Goal: Task Accomplishment & Management: Use online tool/utility

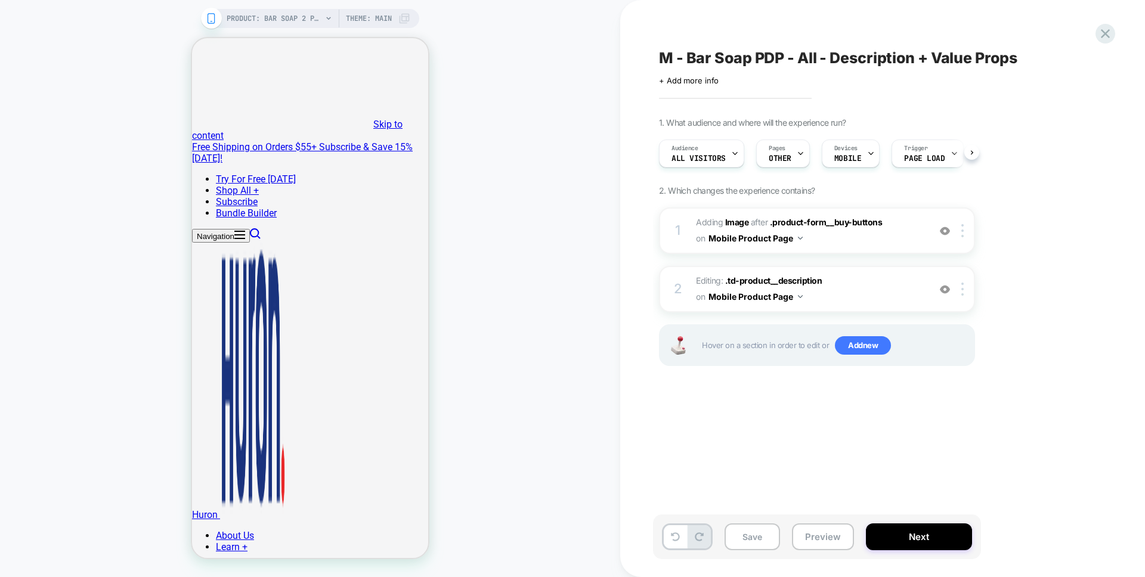
scroll to position [0, 1]
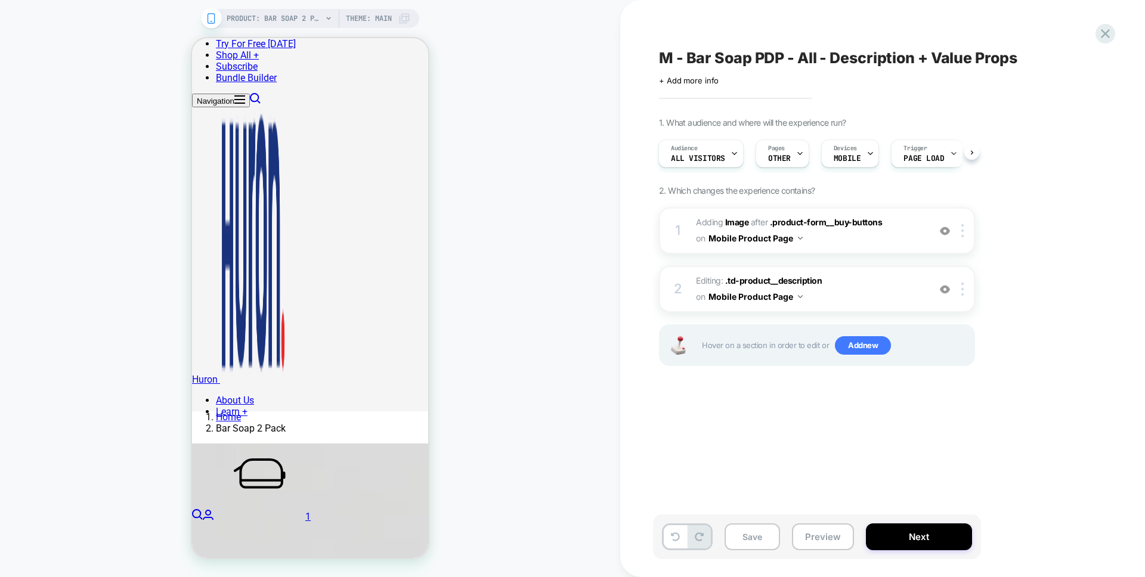
scroll to position [203, 0]
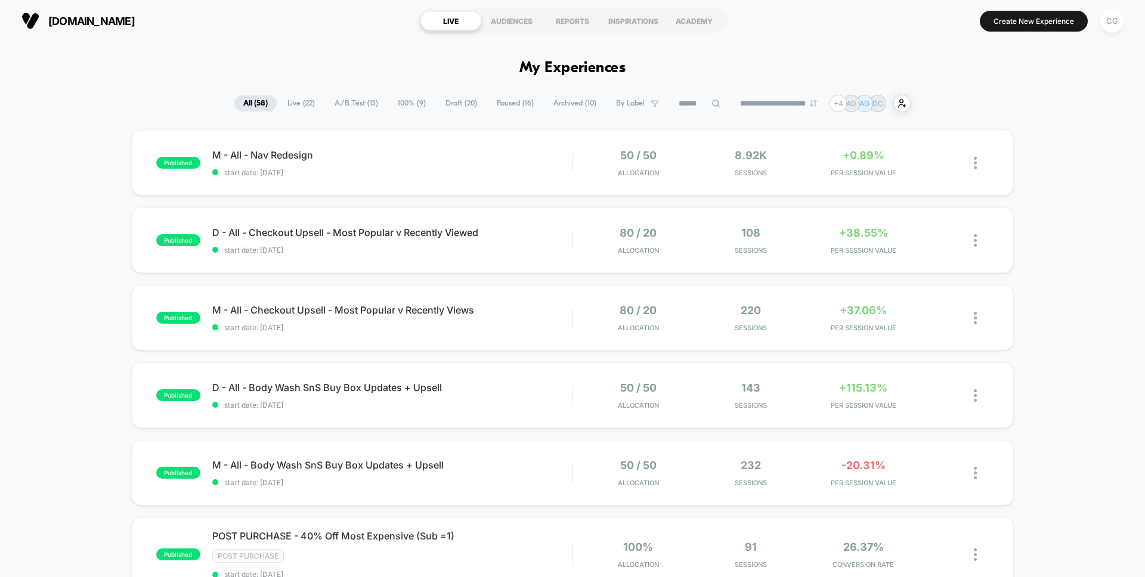
click at [457, 107] on span "Draft ( 20 )" at bounding box center [462, 103] width 50 height 16
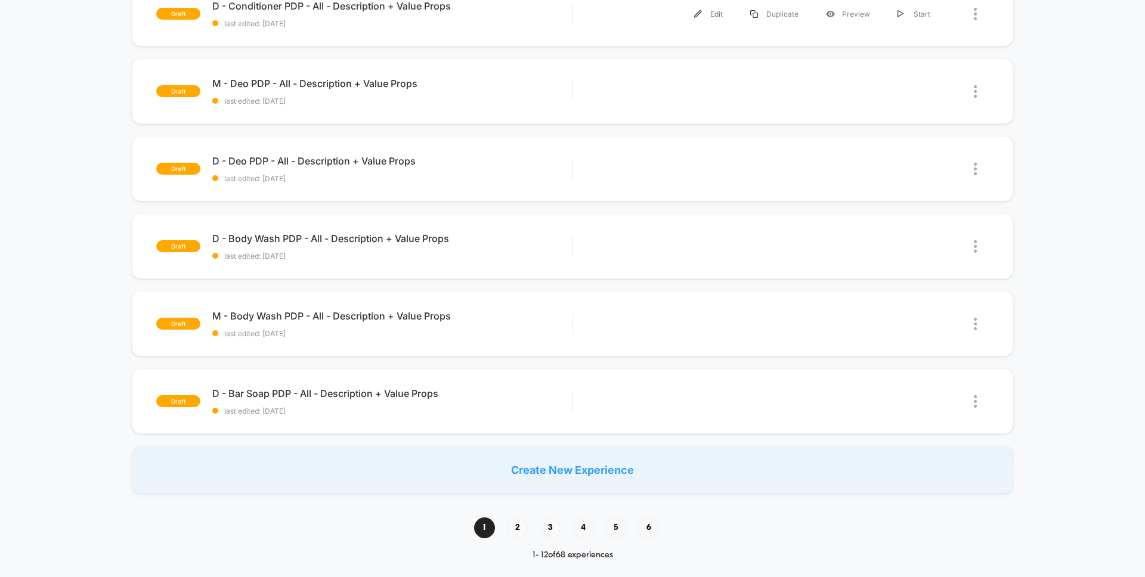
scroll to position [669, 0]
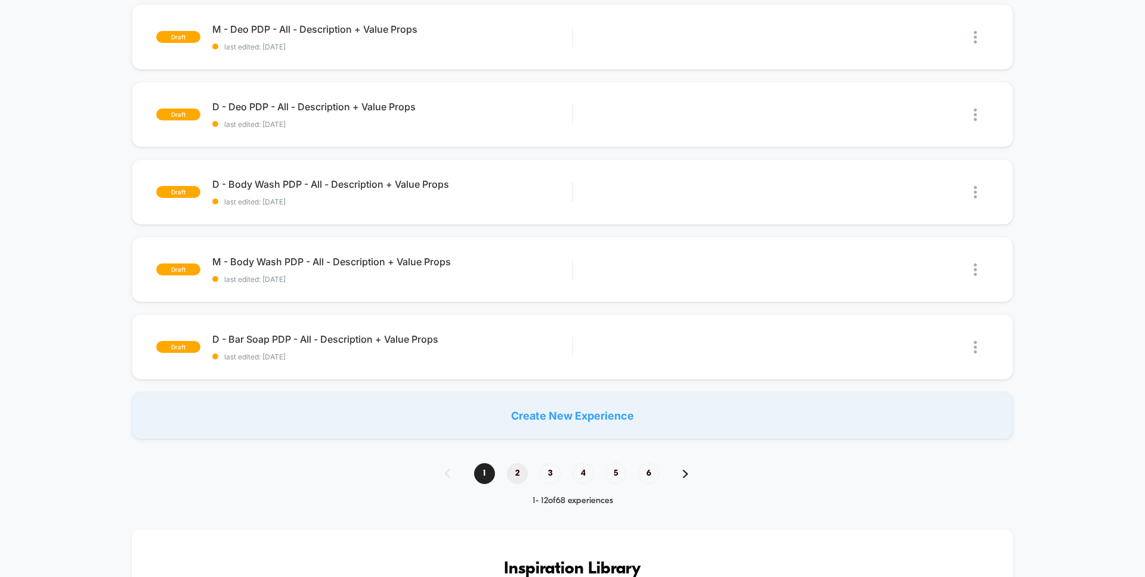
click at [524, 475] on span "2" at bounding box center [517, 473] width 21 height 21
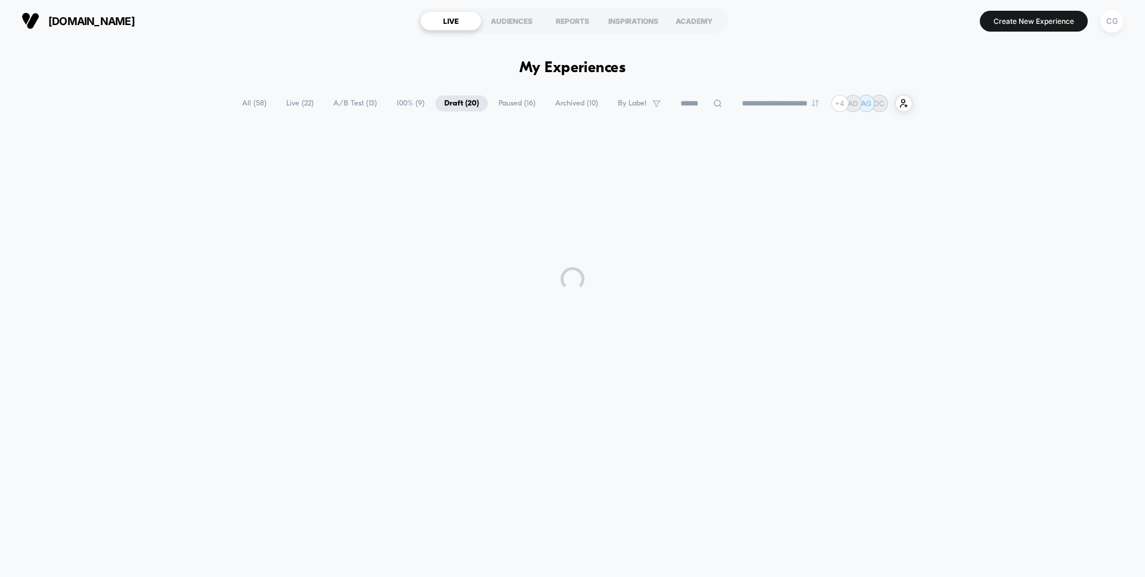
scroll to position [0, 0]
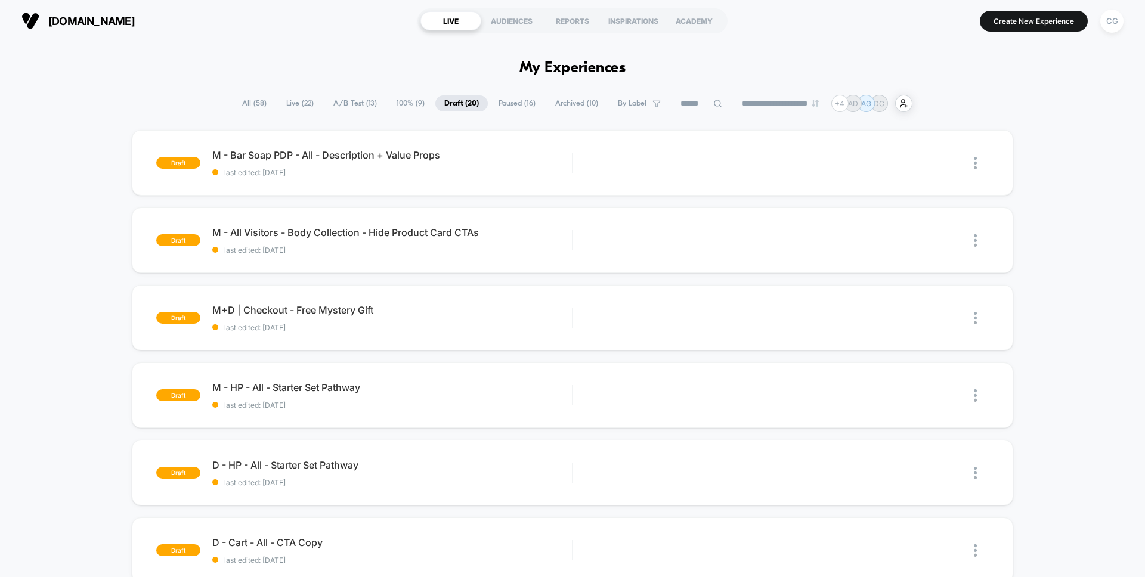
click at [453, 108] on span "Draft ( 20 )" at bounding box center [461, 103] width 52 height 16
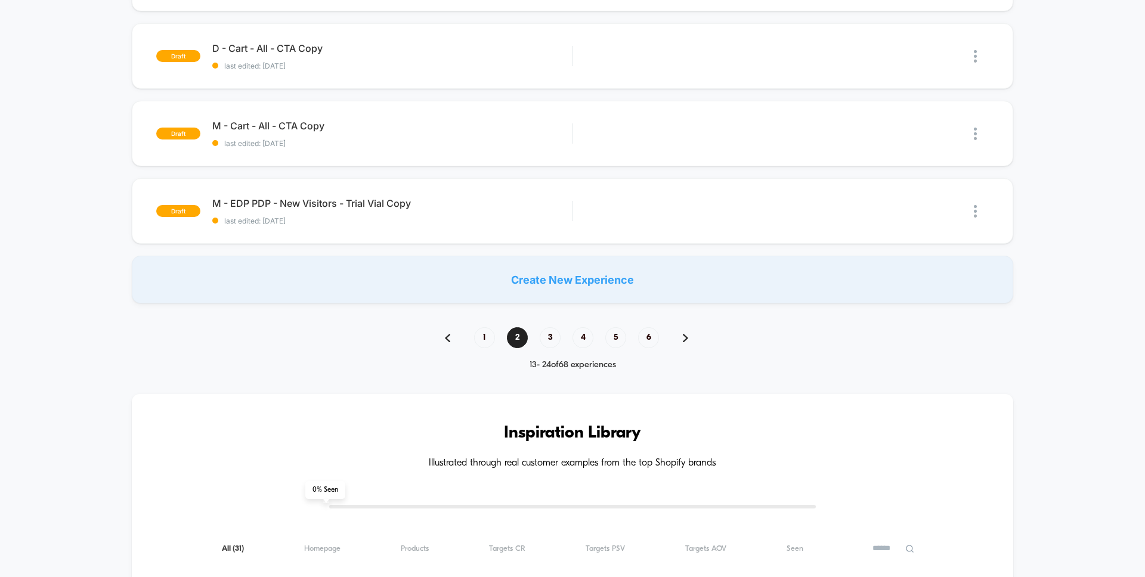
scroll to position [515, 0]
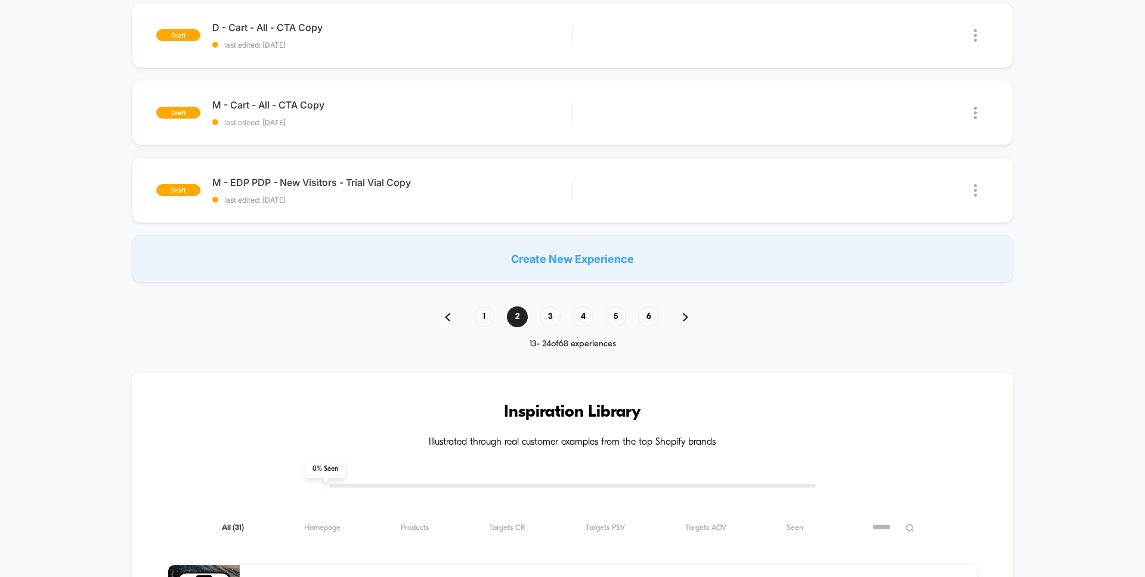
click at [495, 322] on div "1 2 3 4 5 6" at bounding box center [572, 317] width 279 height 21
click at [488, 320] on span "1" at bounding box center [484, 317] width 21 height 21
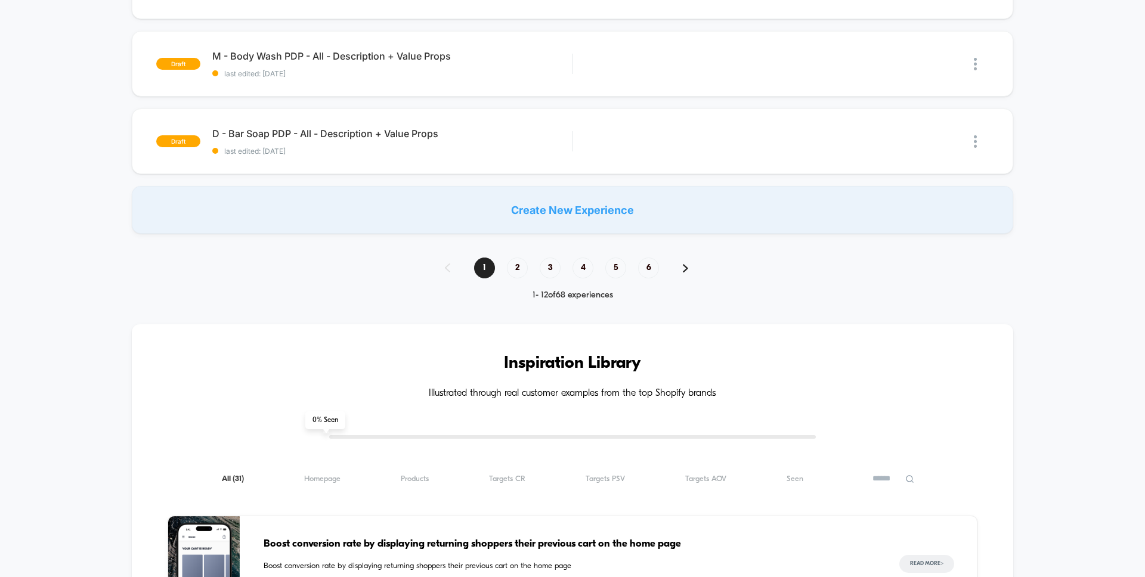
scroll to position [877, 0]
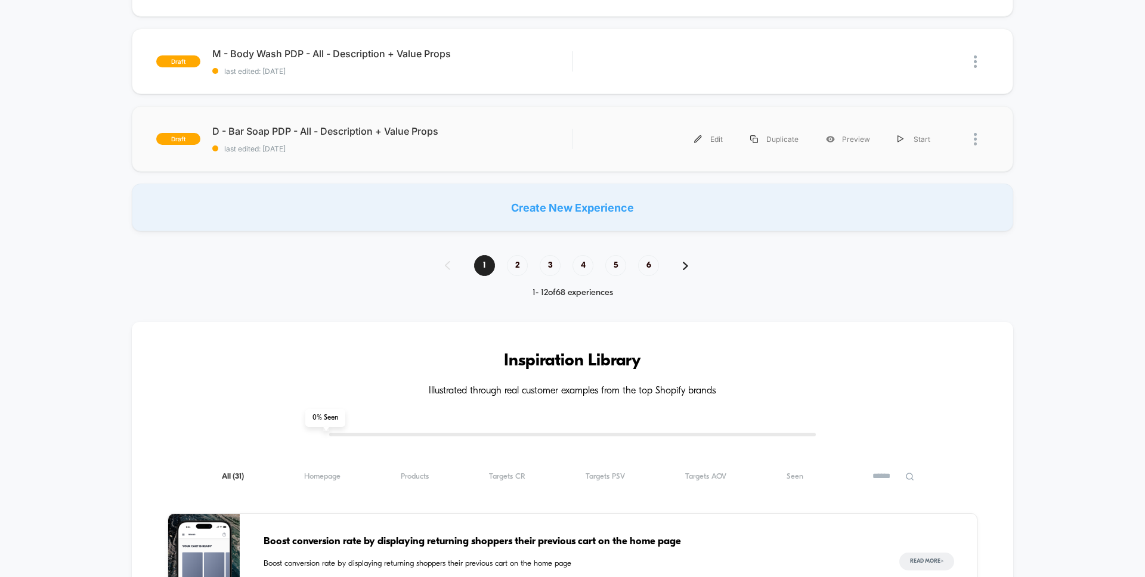
click at [529, 124] on div "draft D - Bar Soap PDP - All - Description + Value Props last edited: [DATE] Ed…" at bounding box center [573, 139] width 882 height 66
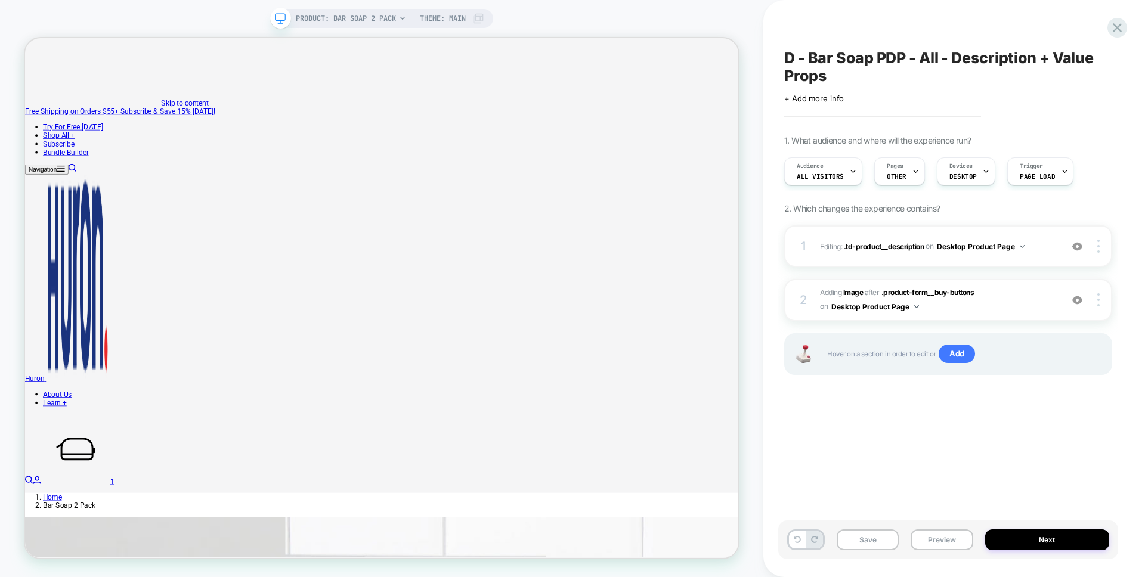
scroll to position [0, 1]
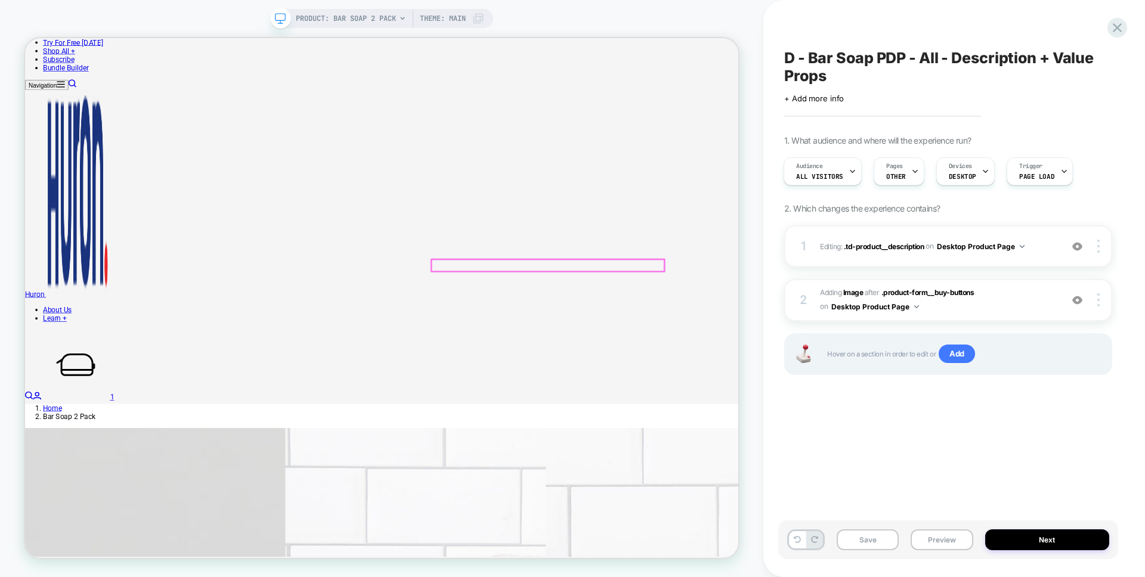
scroll to position [128, 0]
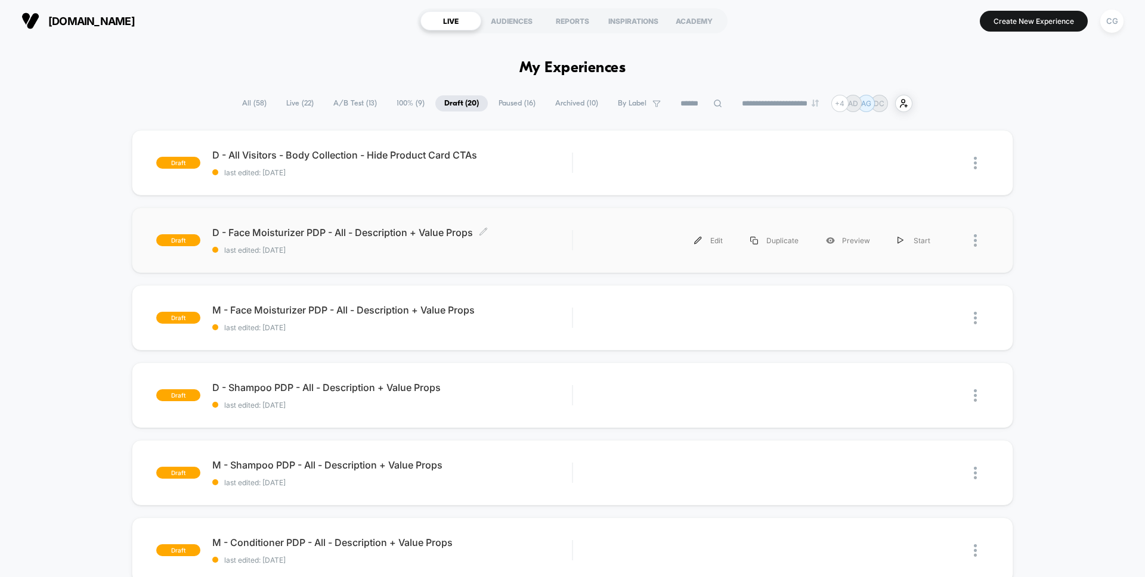
scroll to position [2, 0]
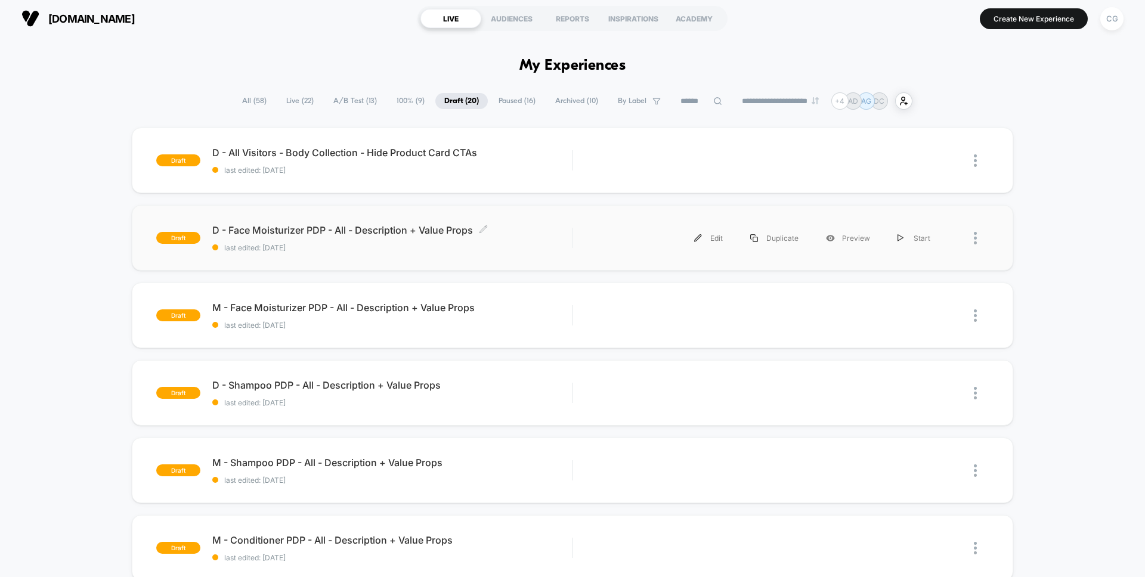
click at [313, 240] on div "D - Face Moisturizer PDP - All - Description + Value Props Click to edit experi…" at bounding box center [392, 238] width 360 height 28
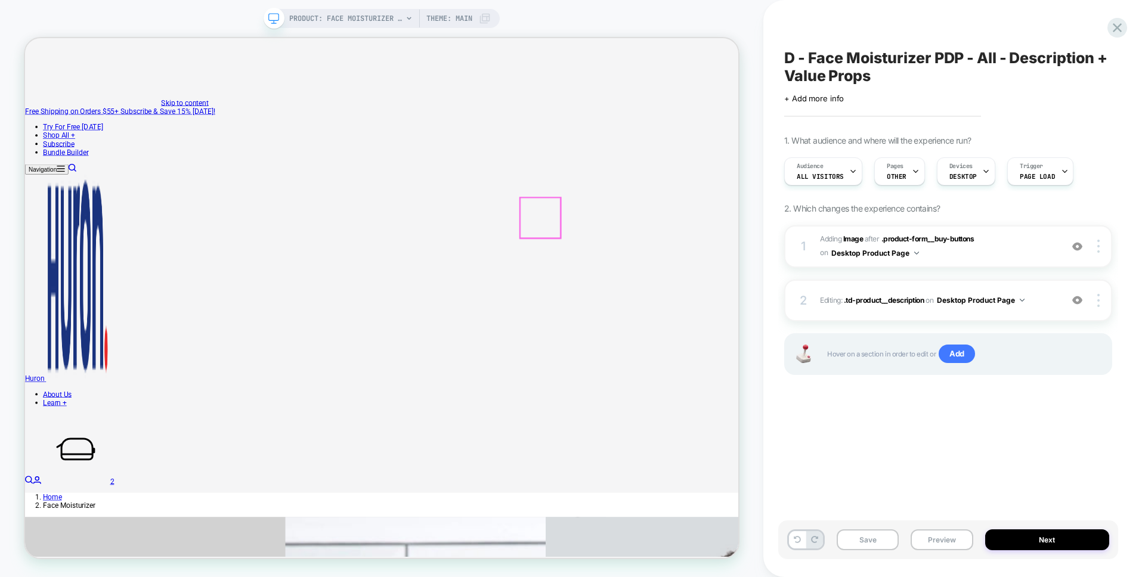
scroll to position [0, 1]
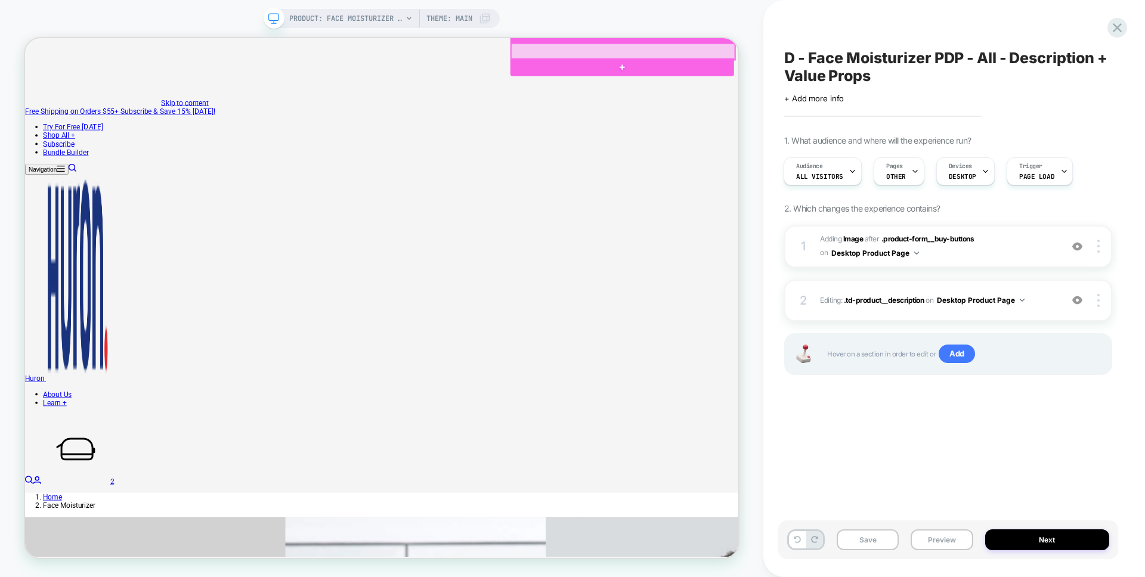
click at [960, 52] on div at bounding box center [822, 55] width 298 height 21
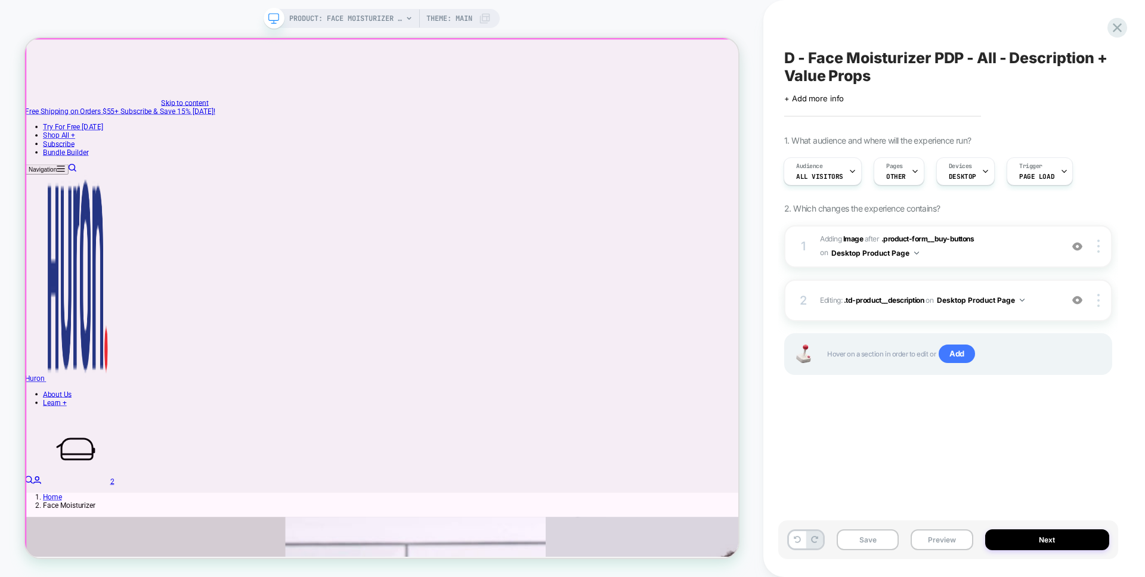
click at [966, 50] on div at bounding box center [501, 385] width 951 height 692
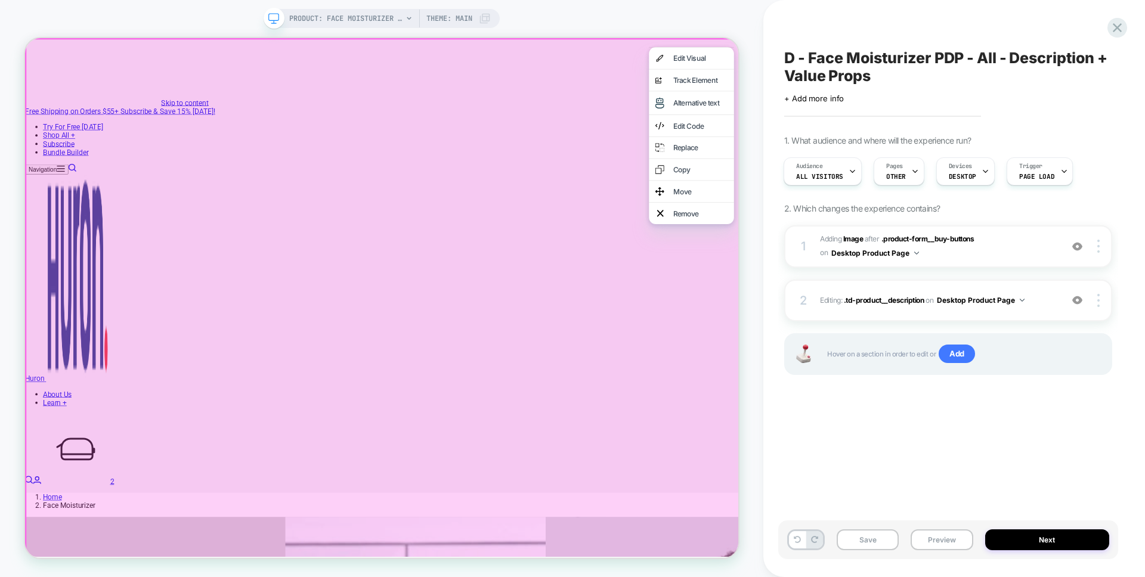
click at [751, 169] on div at bounding box center [502, 385] width 955 height 695
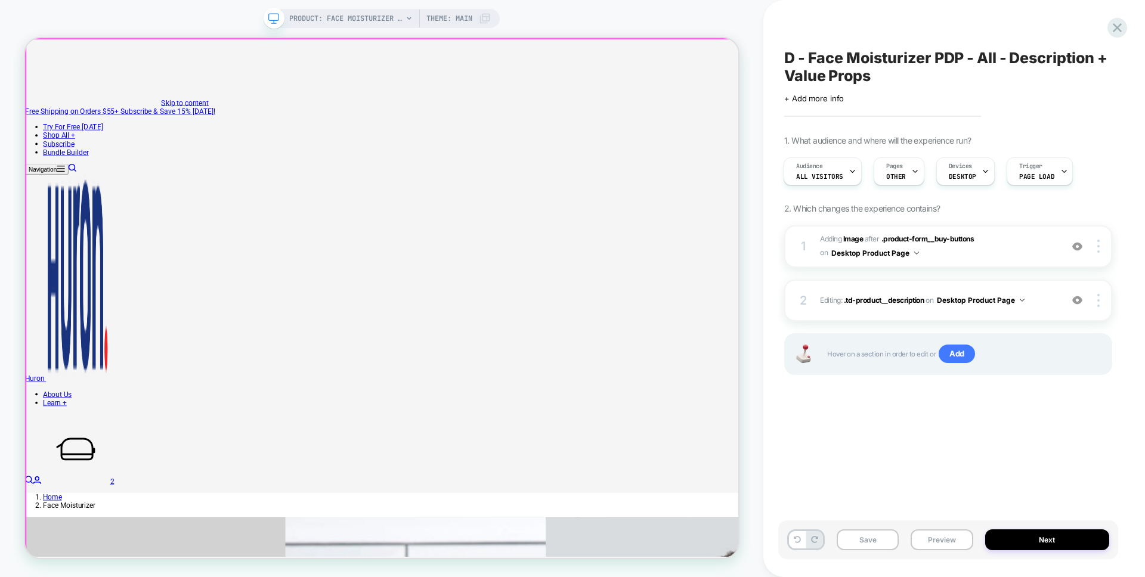
click at [961, 48] on div at bounding box center [501, 385] width 951 height 692
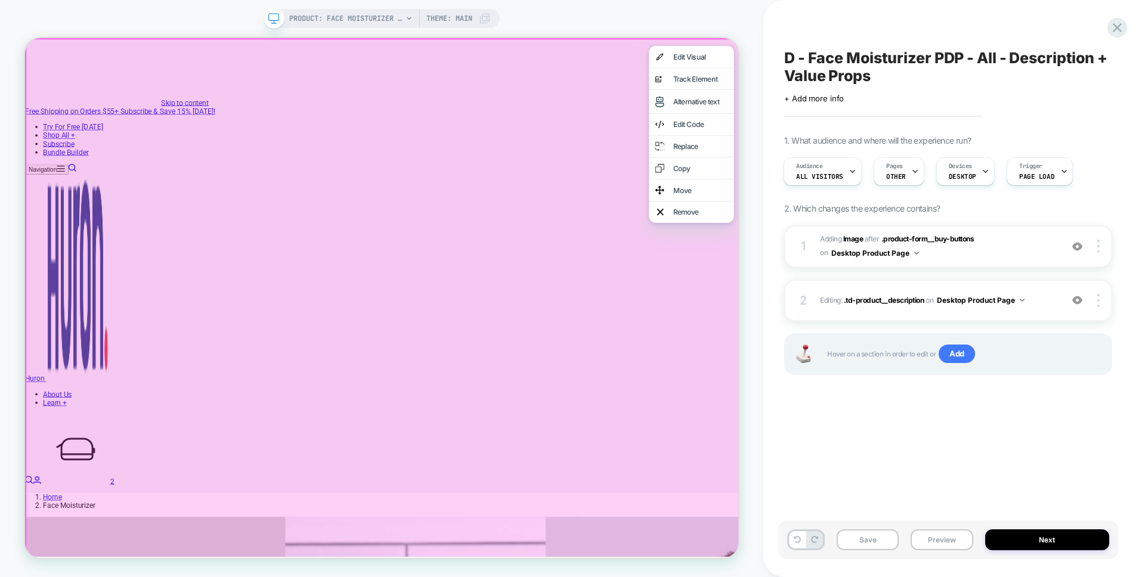
click at [962, 44] on div at bounding box center [502, 385] width 955 height 695
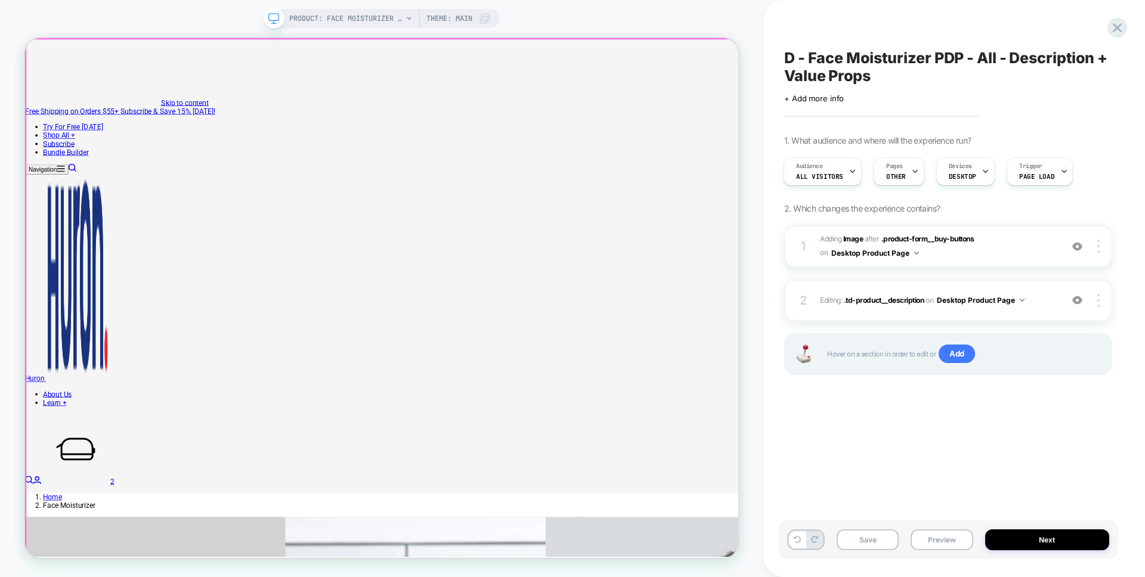
click at [966, 51] on div at bounding box center [501, 385] width 951 height 692
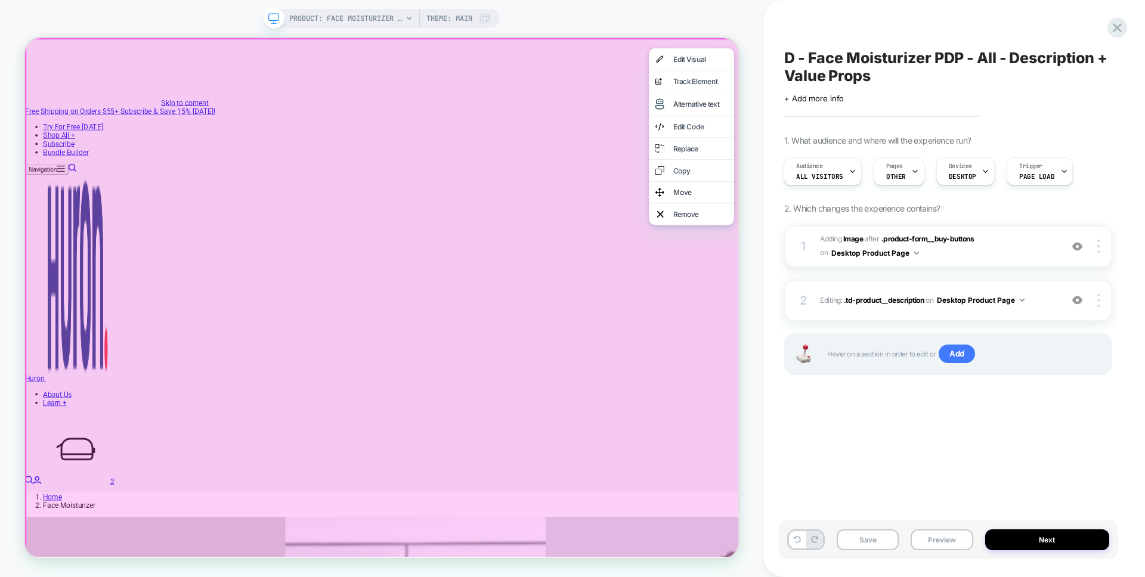
click at [966, 49] on div at bounding box center [502, 385] width 955 height 695
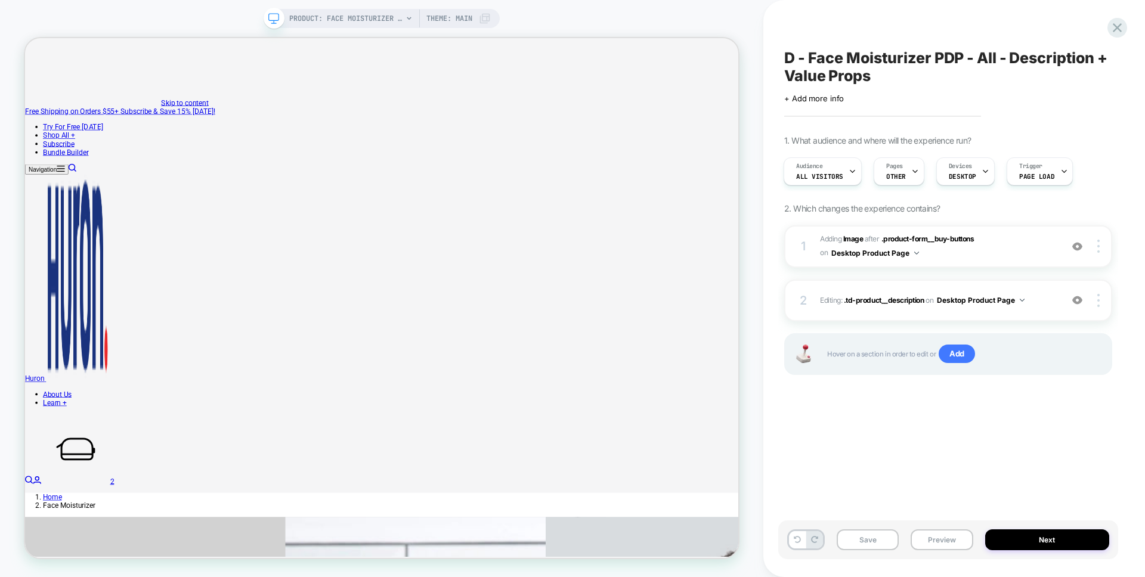
drag, startPoint x: 948, startPoint y: 6, endPoint x: 753, endPoint y: 40, distance: 198.0
click at [753, 40] on div "PRODUCT: Face Moisturizer [2] PRODUCT: Face Moisturizer [2] Theme: MAIN" at bounding box center [381, 289] width 763 height 554
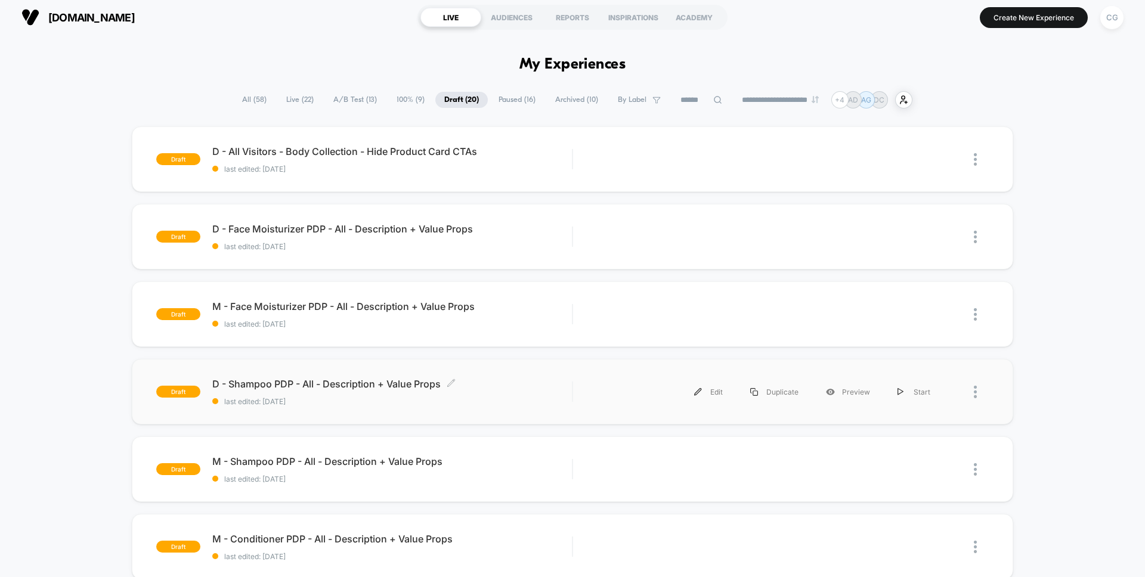
scroll to position [17, 0]
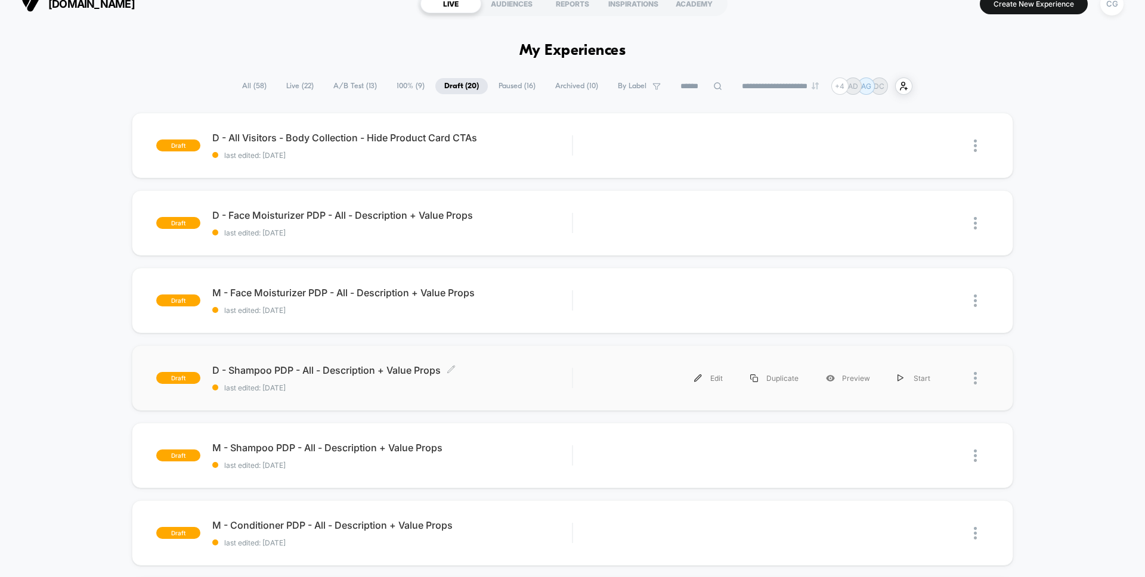
click at [364, 379] on div "D - Shampoo PDP - All - Description + Value Props Click to edit experience deta…" at bounding box center [392, 378] width 360 height 28
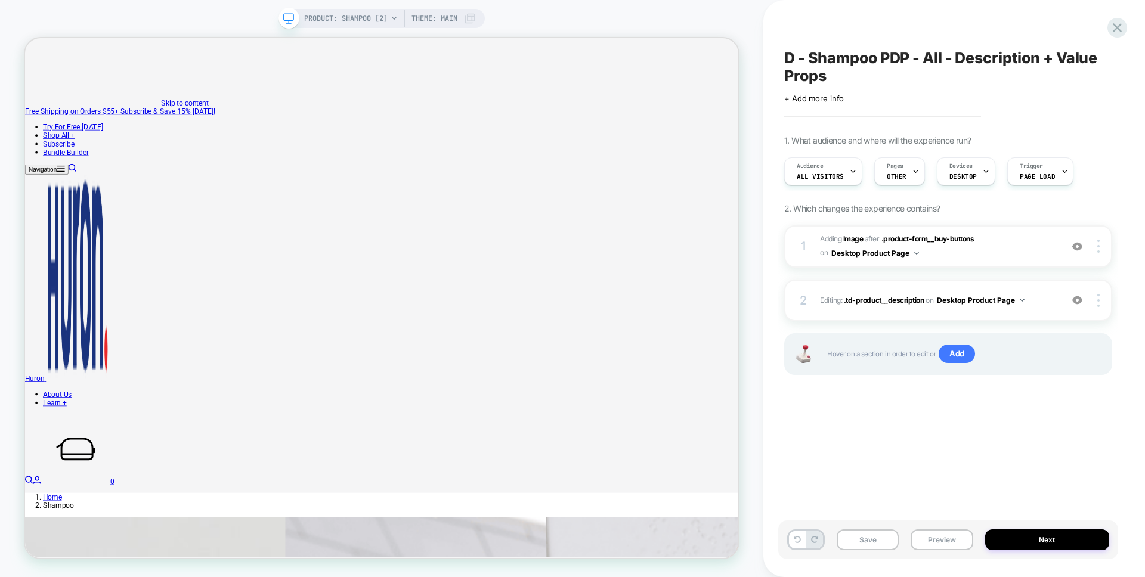
scroll to position [0, 1]
